Goal: Transaction & Acquisition: Obtain resource

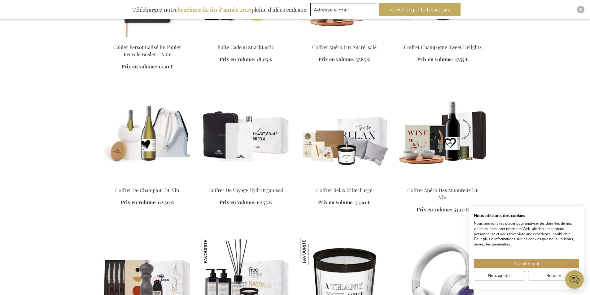
scroll to position [526, 0]
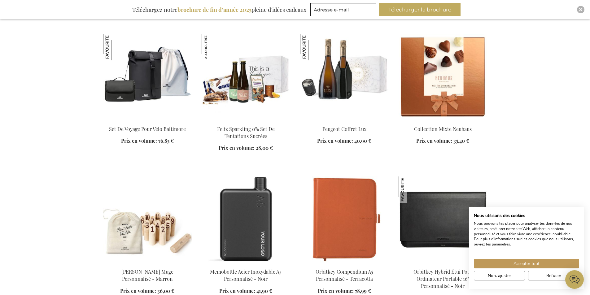
scroll to position [1022, 0]
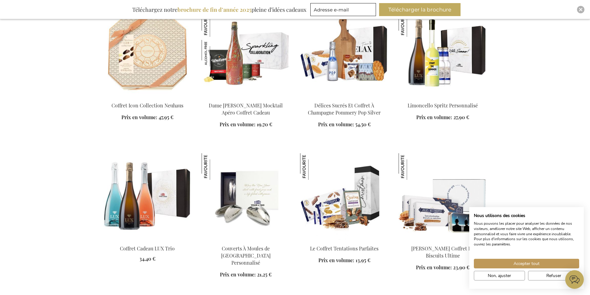
scroll to position [1796, 0]
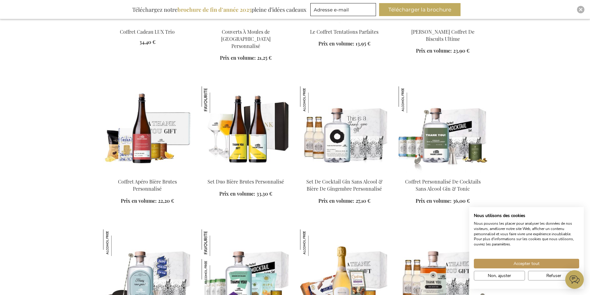
scroll to position [1951, 0]
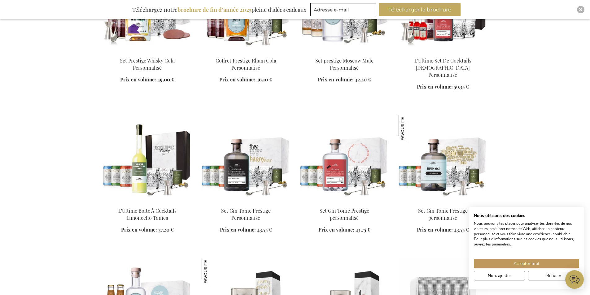
scroll to position [2663, 0]
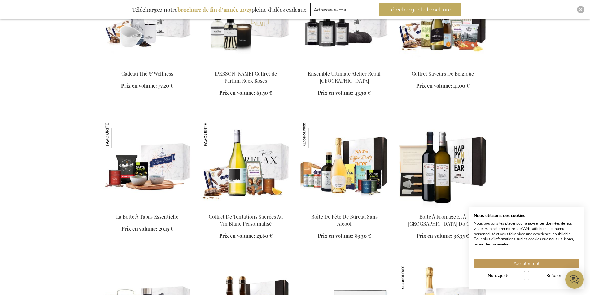
scroll to position [3035, 0]
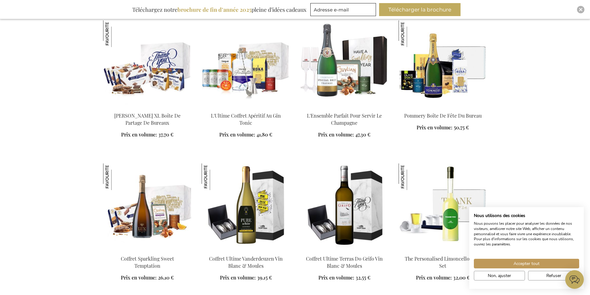
scroll to position [3530, 0]
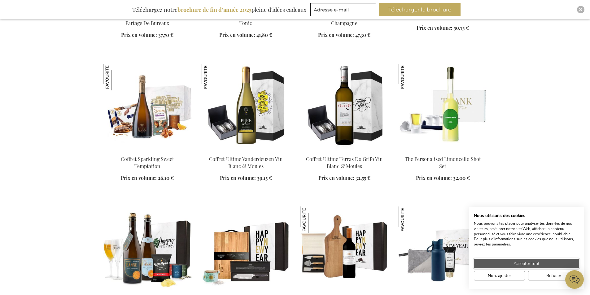
click at [499, 264] on button "Accepter tout" at bounding box center [526, 264] width 105 height 10
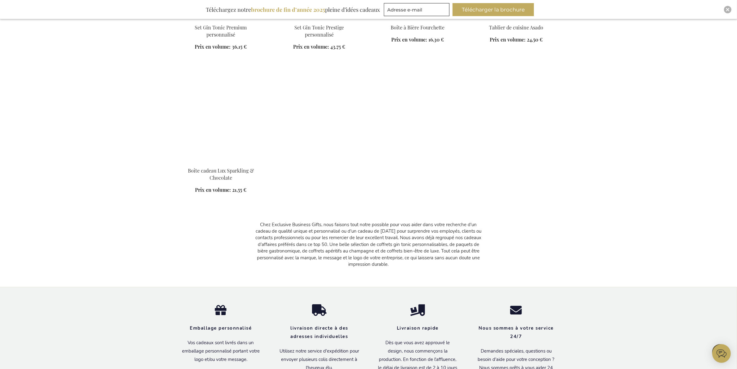
scroll to position [4967, 0]
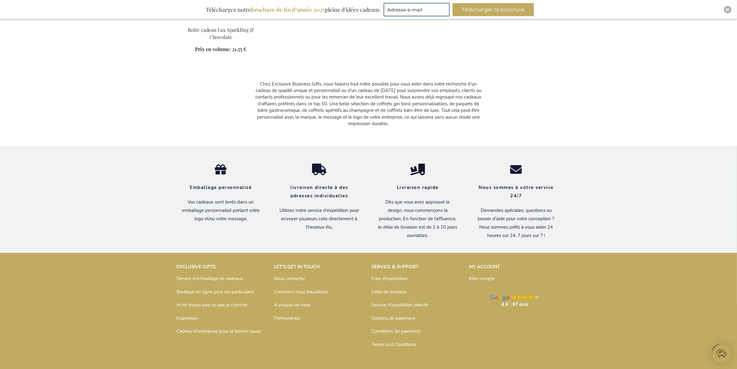
click at [415, 8] on input "Adresse e-mail" at bounding box center [417, 9] width 66 height 13
type input "[EMAIL_ADDRESS][DOMAIN_NAME]"
click at [464, 6] on button "Télécharger la brochure" at bounding box center [493, 9] width 81 height 13
